Goal: Register for event/course

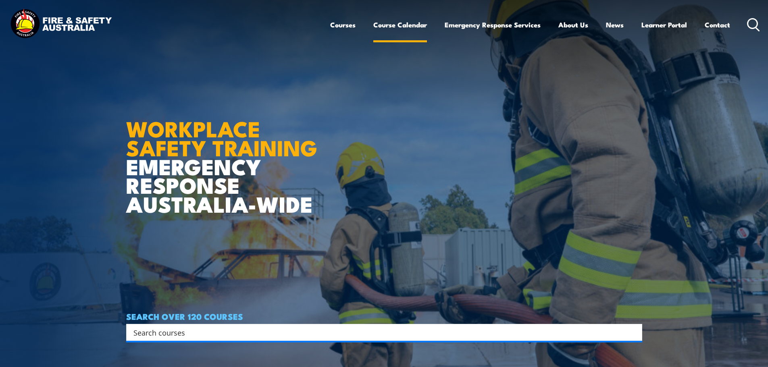
click at [392, 27] on link "Course Calendar" at bounding box center [400, 24] width 54 height 21
click at [320, 332] on input "Search input" at bounding box center [378, 332] width 491 height 12
type input "FIRE STAF"
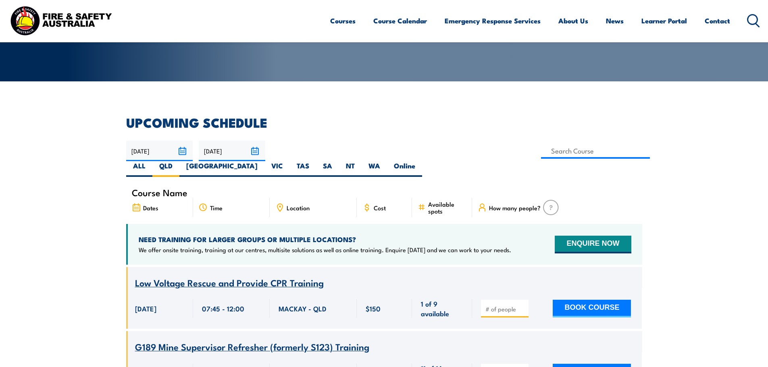
scroll to position [161, 0]
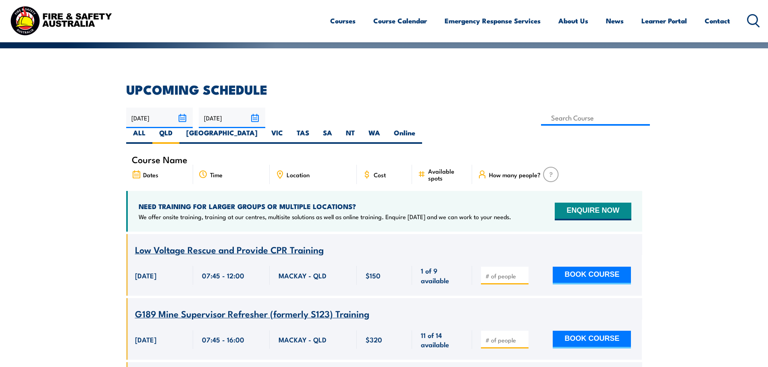
scroll to position [145, 0]
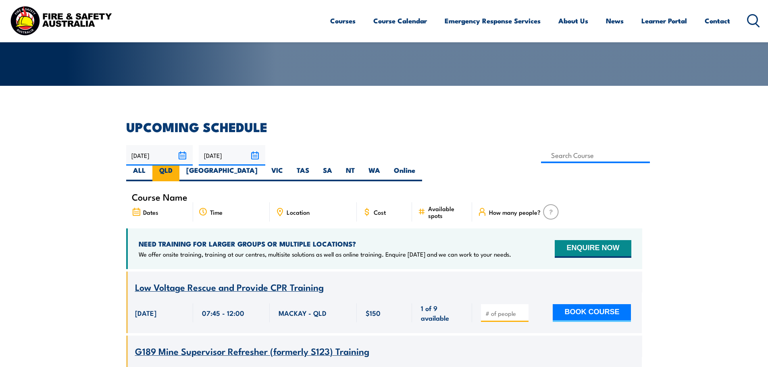
click at [179, 166] on label "QLD" at bounding box center [165, 174] width 27 height 16
click at [178, 166] on input "QLD" at bounding box center [174, 168] width 5 height 5
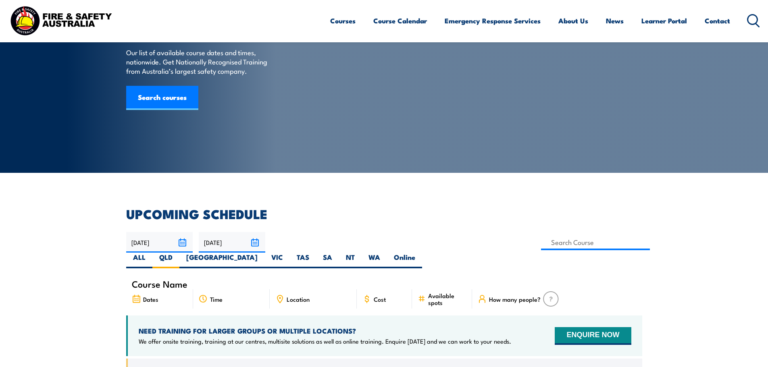
scroll to position [81, 0]
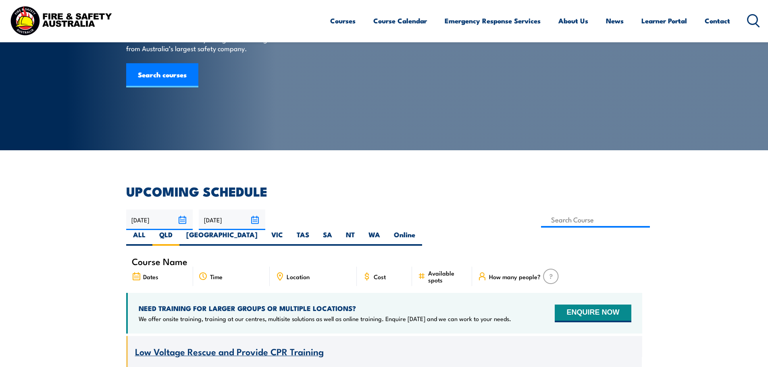
click at [152, 267] on div "Dates" at bounding box center [159, 276] width 67 height 19
click at [153, 258] on span "Course Name" at bounding box center [160, 261] width 56 height 7
click at [154, 258] on span "Course Name" at bounding box center [160, 261] width 56 height 7
click at [157, 87] on link "Search courses" at bounding box center [162, 75] width 72 height 24
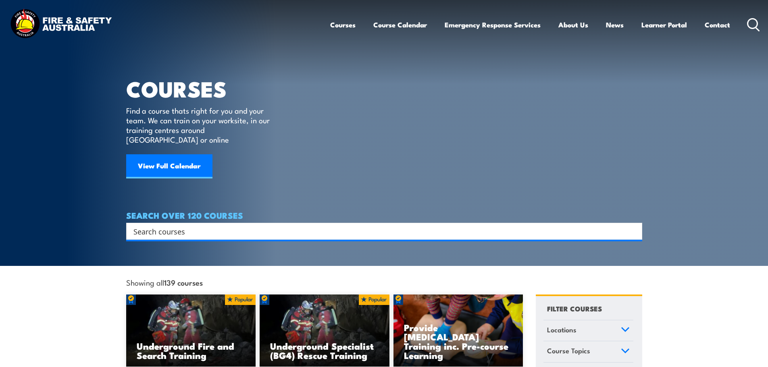
click at [256, 225] on input "Search input" at bounding box center [378, 231] width 491 height 12
type input "FIRE SAFETY ADVISOR"
click at [259, 225] on input "Search input" at bounding box center [378, 231] width 491 height 12
type input "FIRE SAFETY ADVISOR"
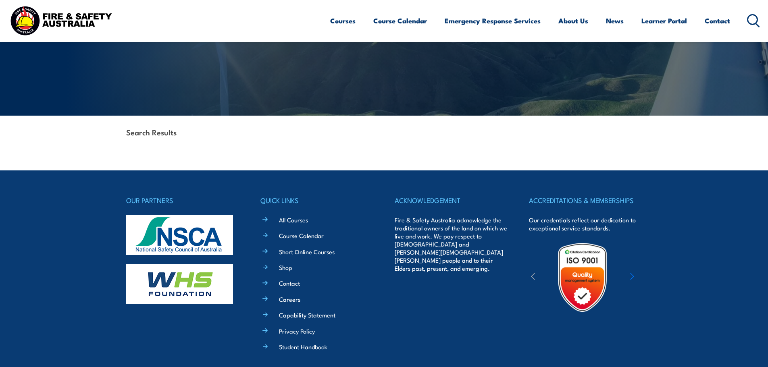
scroll to position [161, 0]
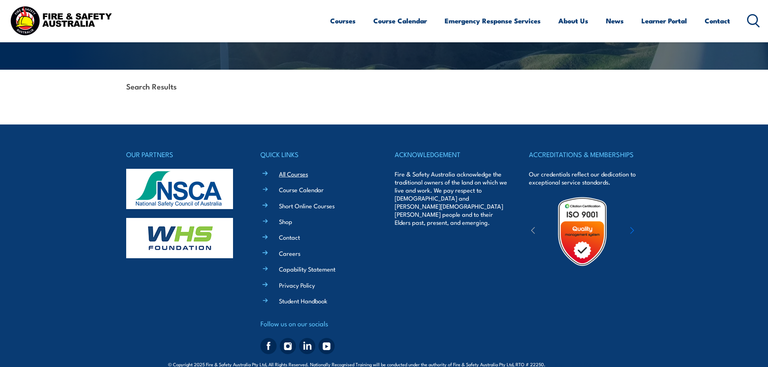
click at [301, 176] on link "All Courses" at bounding box center [293, 174] width 29 height 8
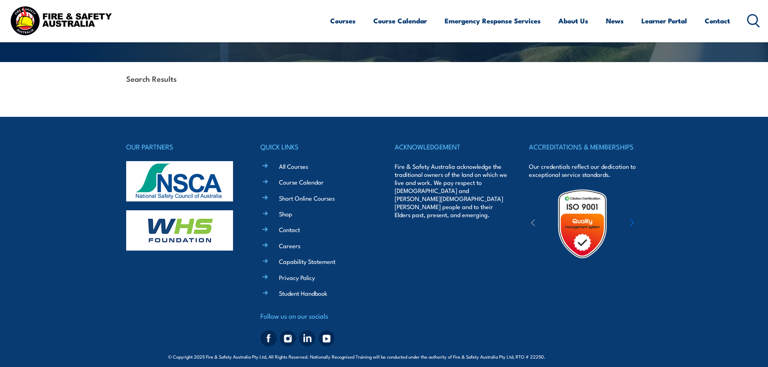
scroll to position [176, 0]
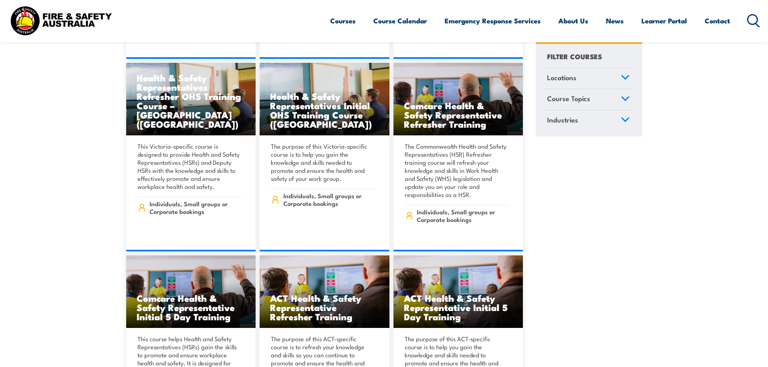
scroll to position [3707, 0]
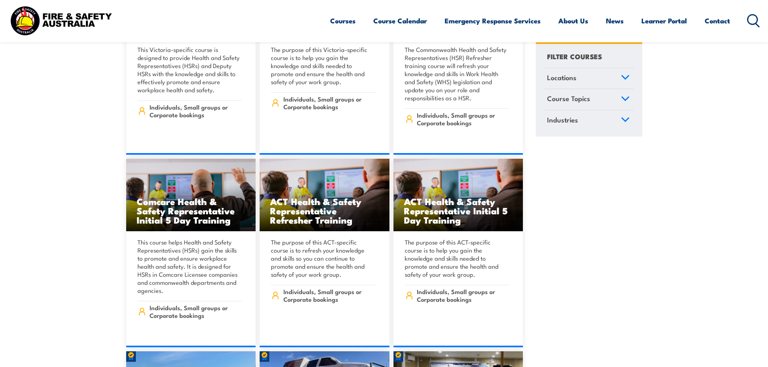
click at [623, 98] on icon at bounding box center [624, 99] width 7 height 4
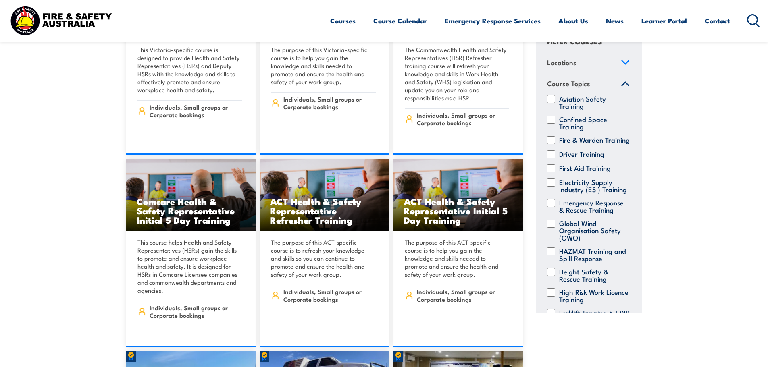
scroll to position [0, 0]
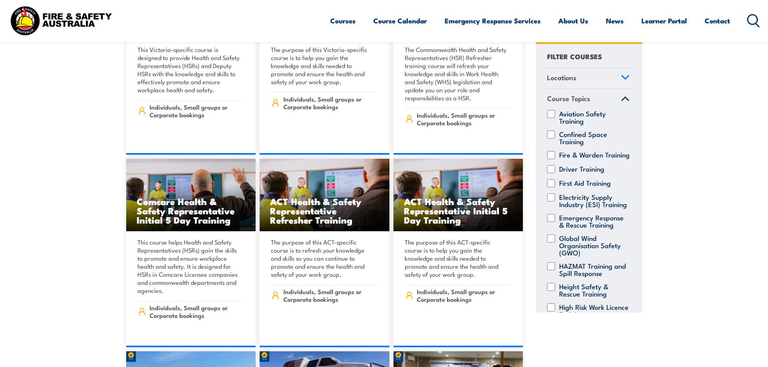
click at [574, 159] on label "Fire & Warden Training" at bounding box center [594, 155] width 71 height 8
click at [555, 159] on input "Fire & Warden Training" at bounding box center [551, 155] width 8 height 8
checkbox input "true"
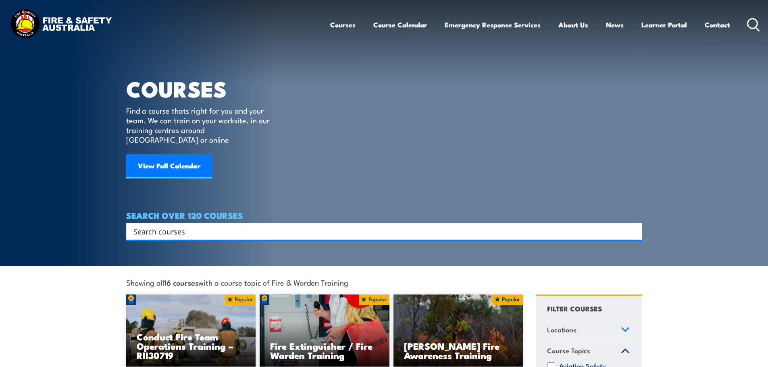
click at [622, 328] on icon at bounding box center [624, 330] width 7 height 4
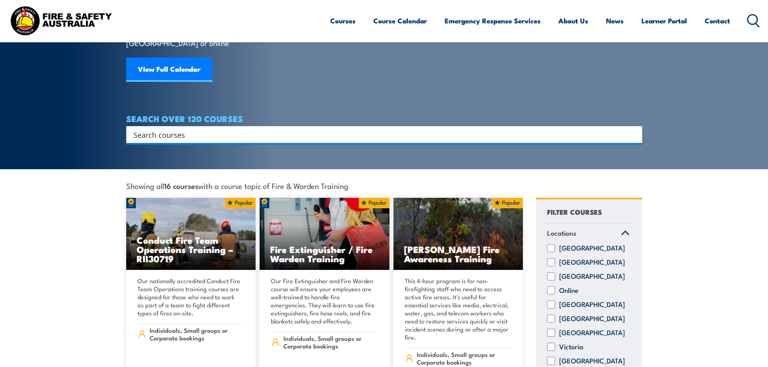
scroll to position [121, 0]
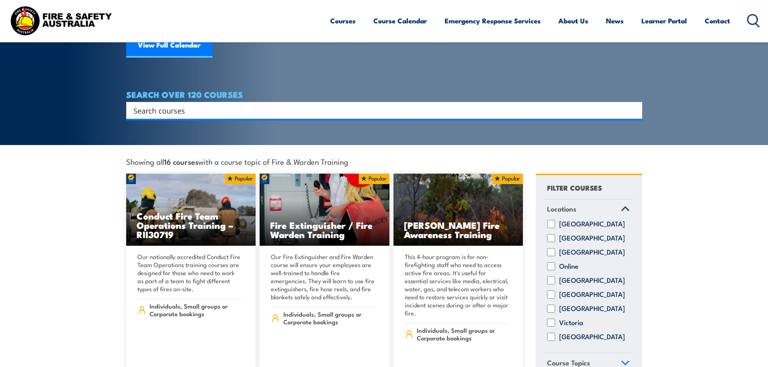
click at [590, 276] on label "[GEOGRAPHIC_DATA]" at bounding box center [592, 280] width 66 height 8
click at [555, 276] on input "[GEOGRAPHIC_DATA]" at bounding box center [551, 280] width 8 height 8
checkbox input "true"
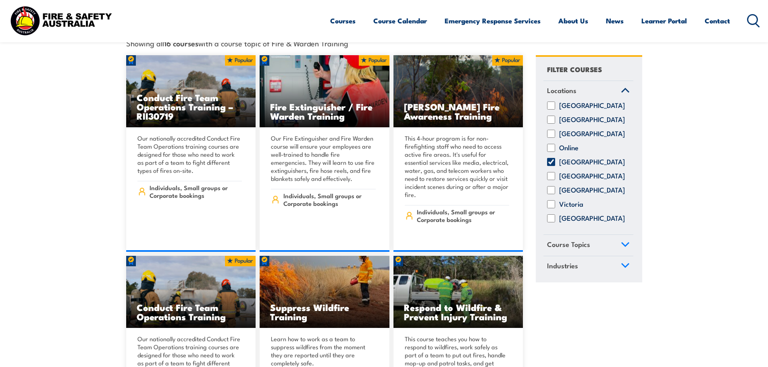
scroll to position [242, 0]
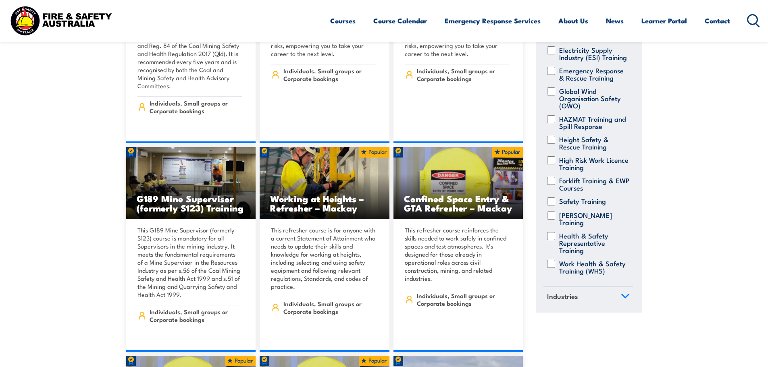
scroll to position [645, 0]
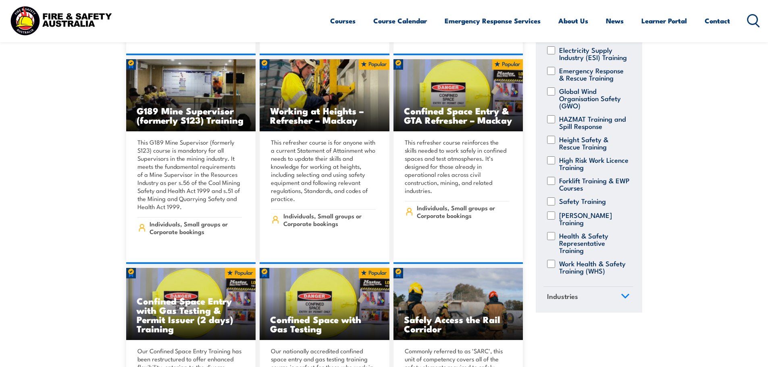
click at [620, 300] on link "Industries" at bounding box center [588, 297] width 90 height 21
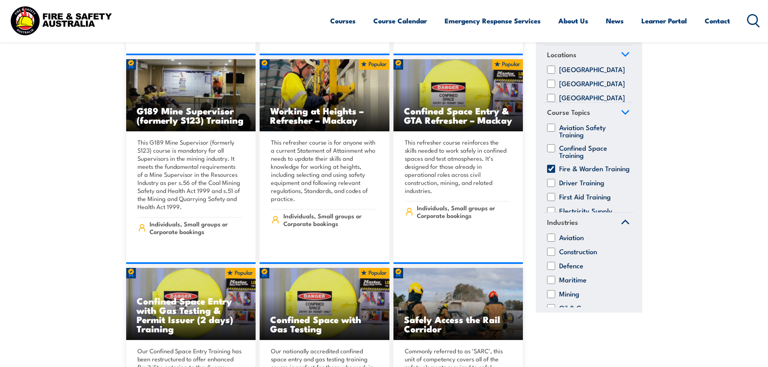
scroll to position [0, 0]
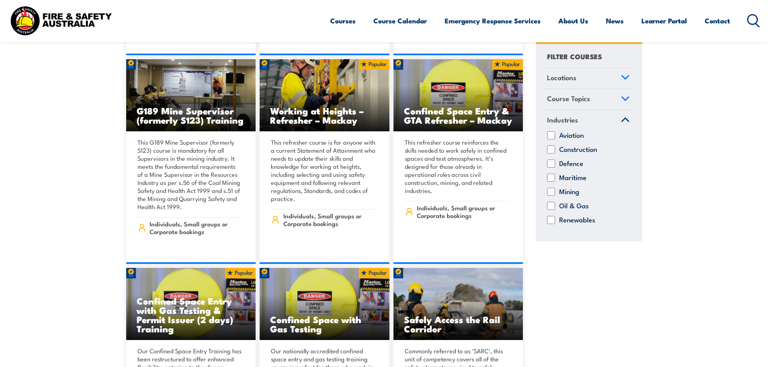
click at [627, 122] on icon at bounding box center [625, 120] width 9 height 6
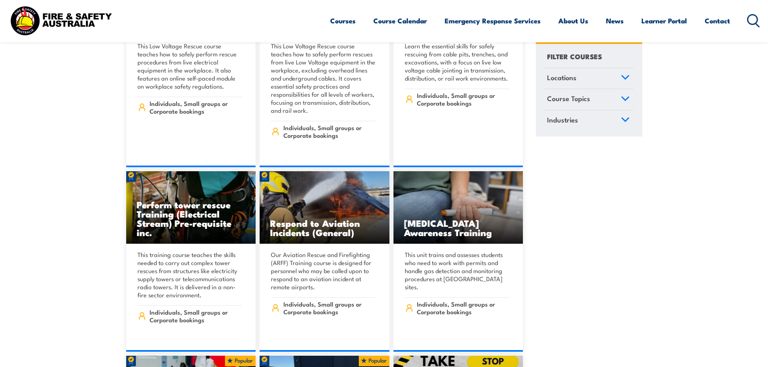
scroll to position [1989, 0]
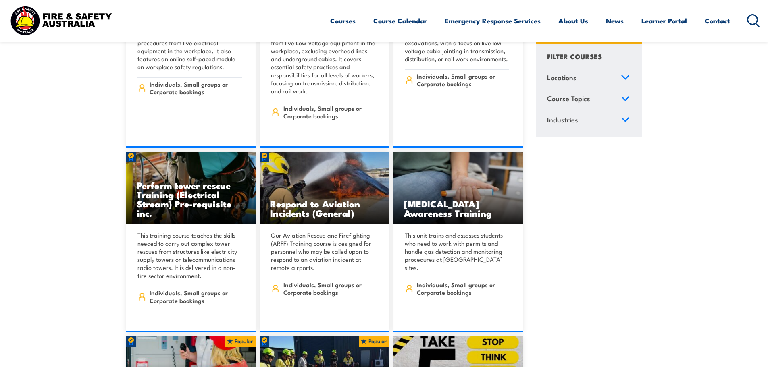
click at [428, 19] on ul "Courses Course Calendar Emergency Response Services Services Overview Emergency…" at bounding box center [530, 20] width 400 height 21
click at [415, 21] on link "Course Calendar" at bounding box center [400, 20] width 54 height 21
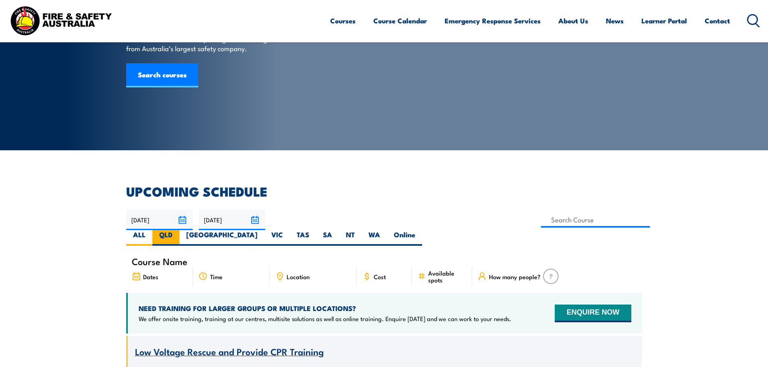
click at [179, 230] on label "QLD" at bounding box center [165, 238] width 27 height 16
click at [178, 230] on input "QLD" at bounding box center [174, 232] width 5 height 5
radio input "true"
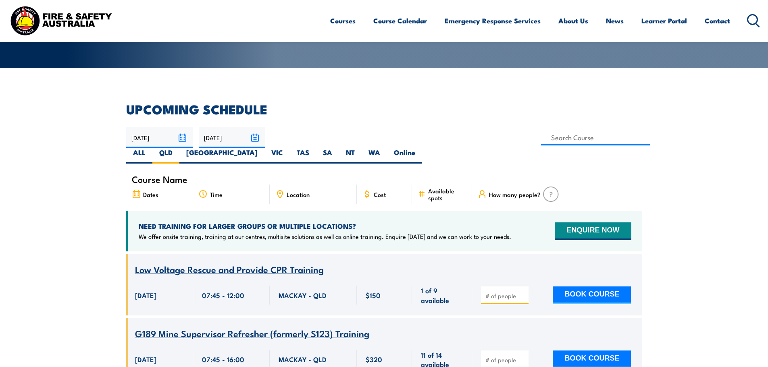
scroll to position [201, 0]
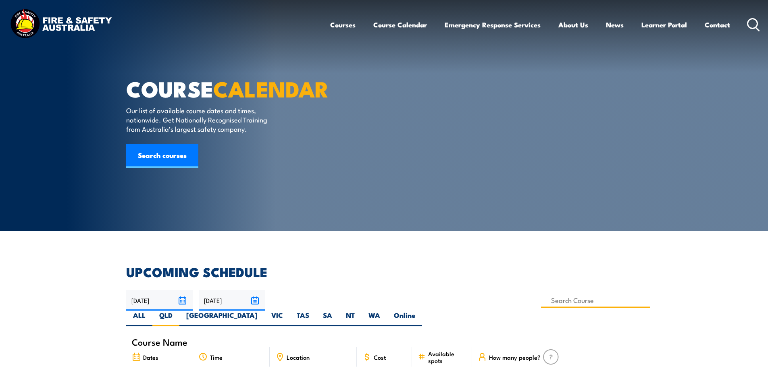
click at [541, 298] on input at bounding box center [595, 301] width 109 height 16
type input "Fire Safety Adviser Training"
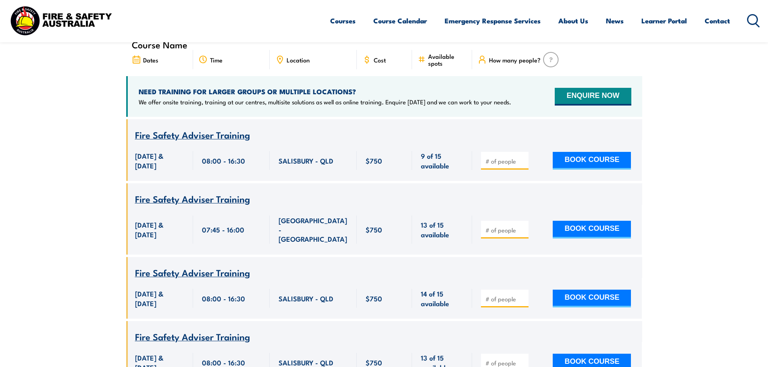
scroll to position [347, 0]
